Goal: Find contact information: Find contact information

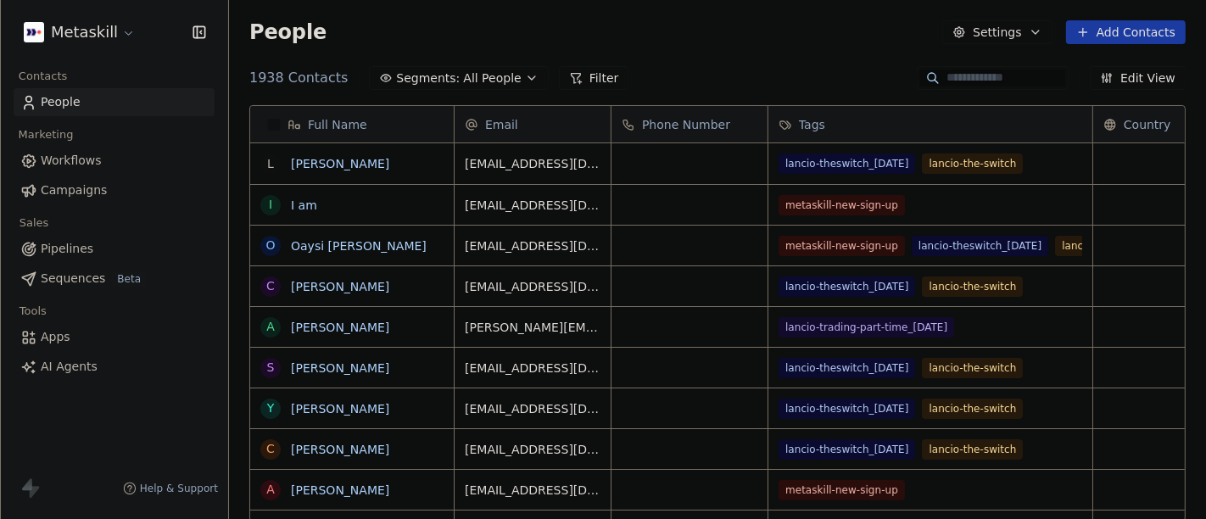
scroll to position [443, 962]
click at [315, 159] on link "[PERSON_NAME]" at bounding box center [340, 164] width 98 height 14
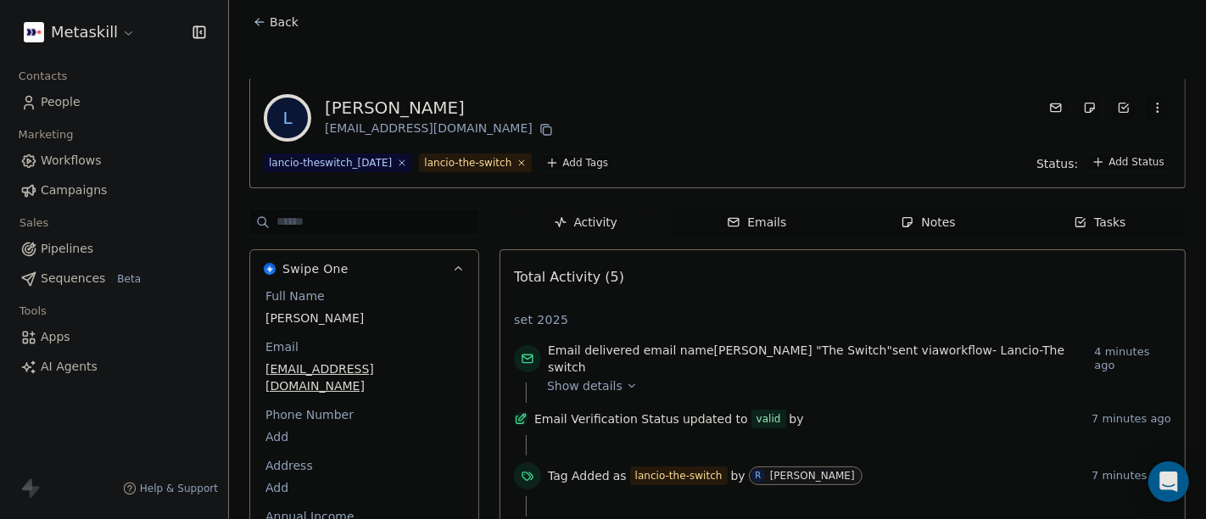
click at [695, 48] on div "L [PERSON_NAME] [EMAIL_ADDRESS][DOMAIN_NAME] lancio-theswitch_[DATE] lancio-the…" at bounding box center [717, 374] width 977 height 659
click at [728, 48] on div "L [PERSON_NAME] [EMAIL_ADDRESS][DOMAIN_NAME] lancio-theswitch_[DATE] lancio-the…" at bounding box center [717, 374] width 977 height 659
drag, startPoint x: 327, startPoint y: 127, endPoint x: 441, endPoint y: 124, distance: 114.5
click at [441, 124] on div "[EMAIL_ADDRESS][DOMAIN_NAME]" at bounding box center [441, 130] width 232 height 20
click at [416, 131] on div "[EMAIL_ADDRESS][DOMAIN_NAME]" at bounding box center [441, 130] width 232 height 20
